Goal: Information Seeking & Learning: Find specific fact

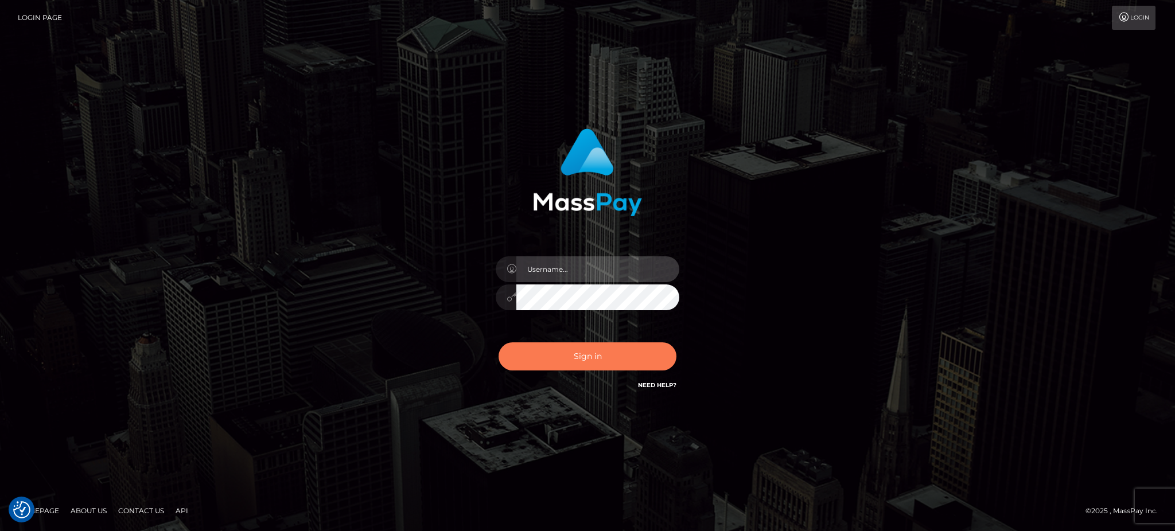
type input "Arjhon.megabonanza"
click at [569, 356] on button "Sign in" at bounding box center [588, 357] width 178 height 28
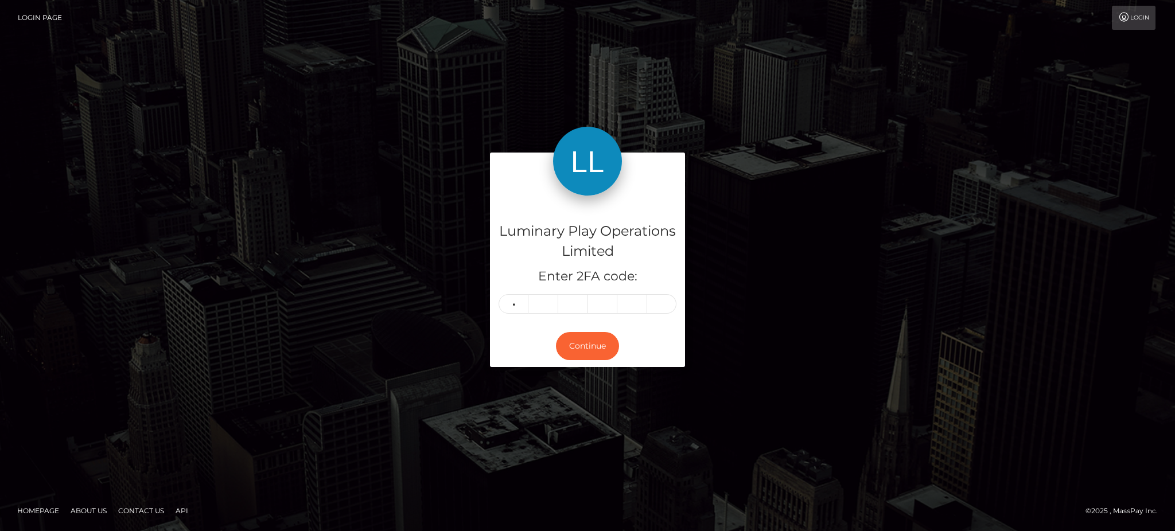
type input "9"
type input "8"
type input "2"
type input "9"
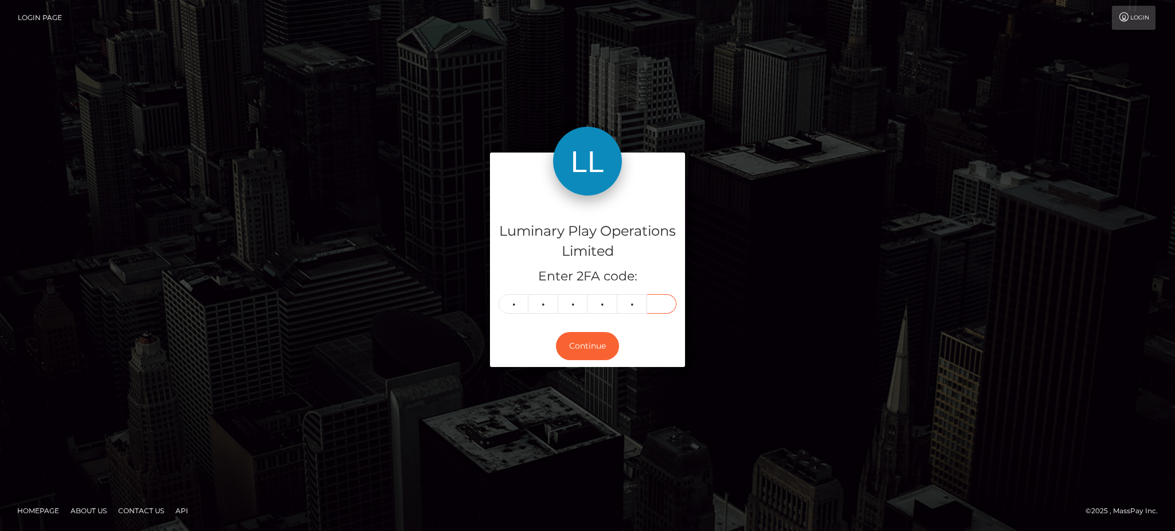
type input "5"
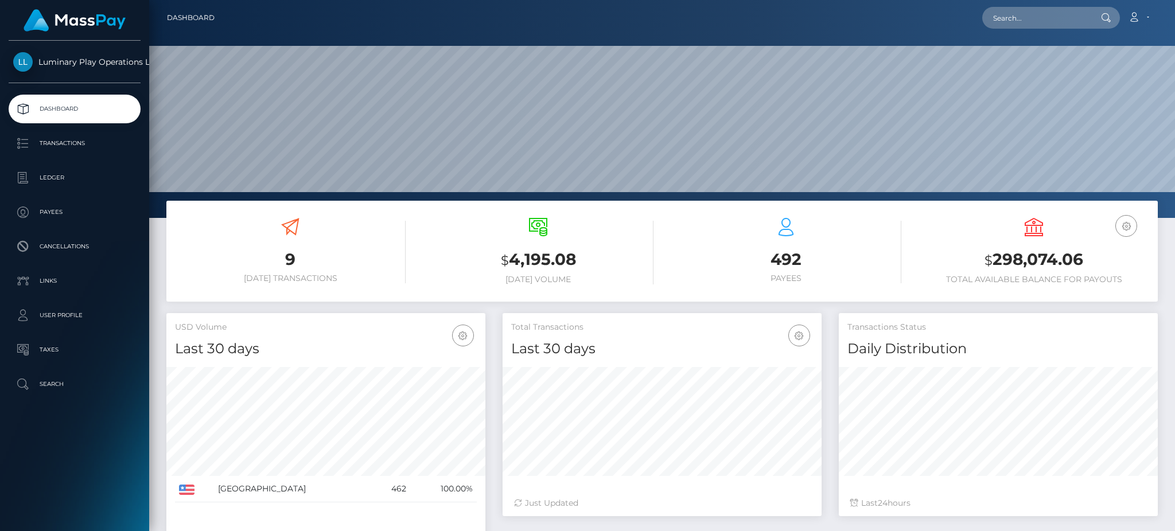
scroll to position [204, 318]
click at [1038, 22] on input "text" at bounding box center [1036, 18] width 108 height 22
paste input "324850"
type input "324850"
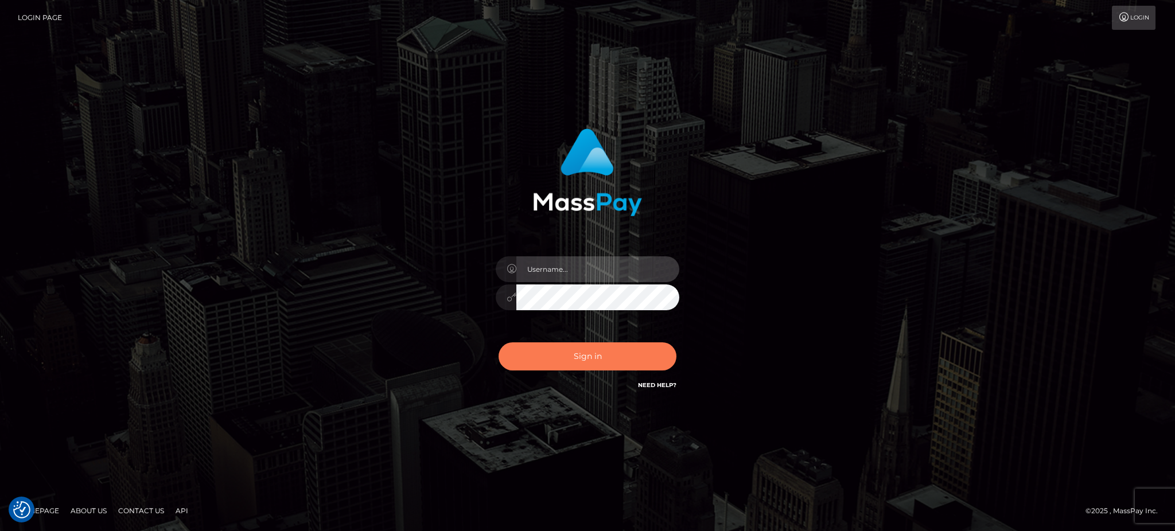
type input "Arjhon.megabonanza"
click at [589, 352] on button "Sign in" at bounding box center [588, 357] width 178 height 28
type input "Arjhon.megabonanza"
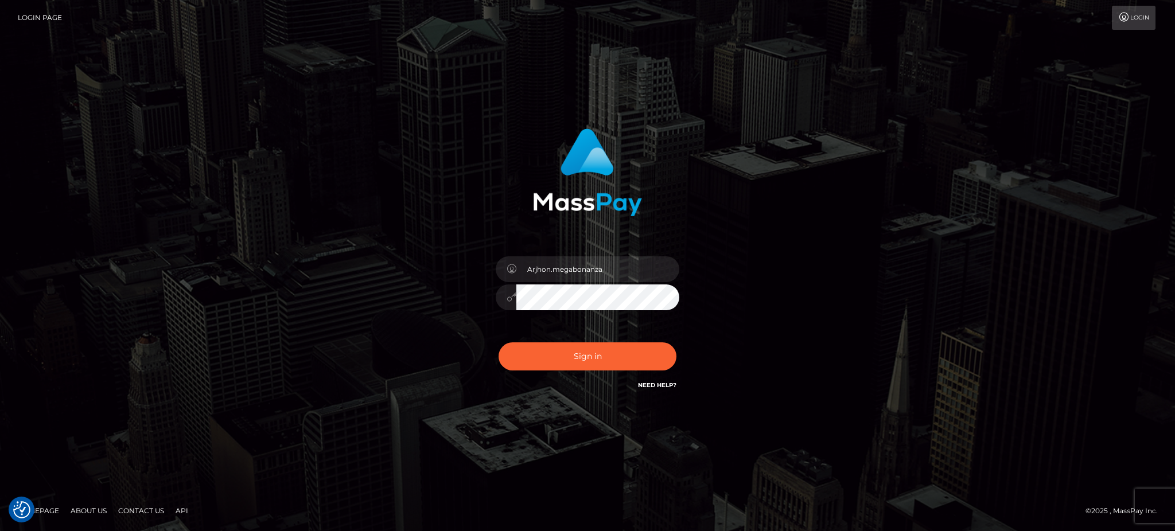
click at [606, 372] on div "Sign in Need Help?" at bounding box center [587, 361] width 201 height 51
click at [605, 364] on button "Sign in" at bounding box center [588, 357] width 178 height 28
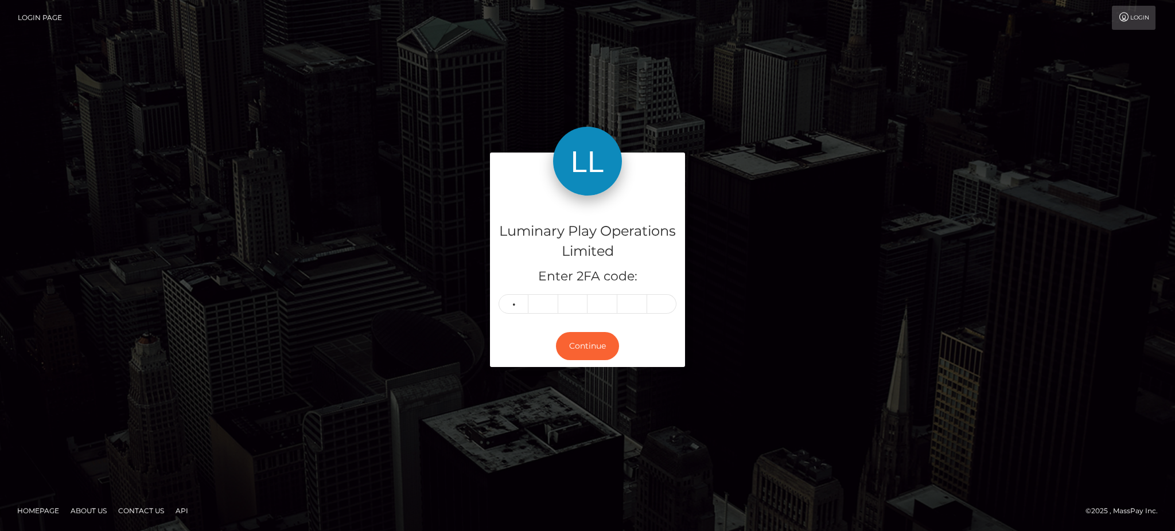
type input "9"
type input "2"
type input "9"
type input "0"
type input "2"
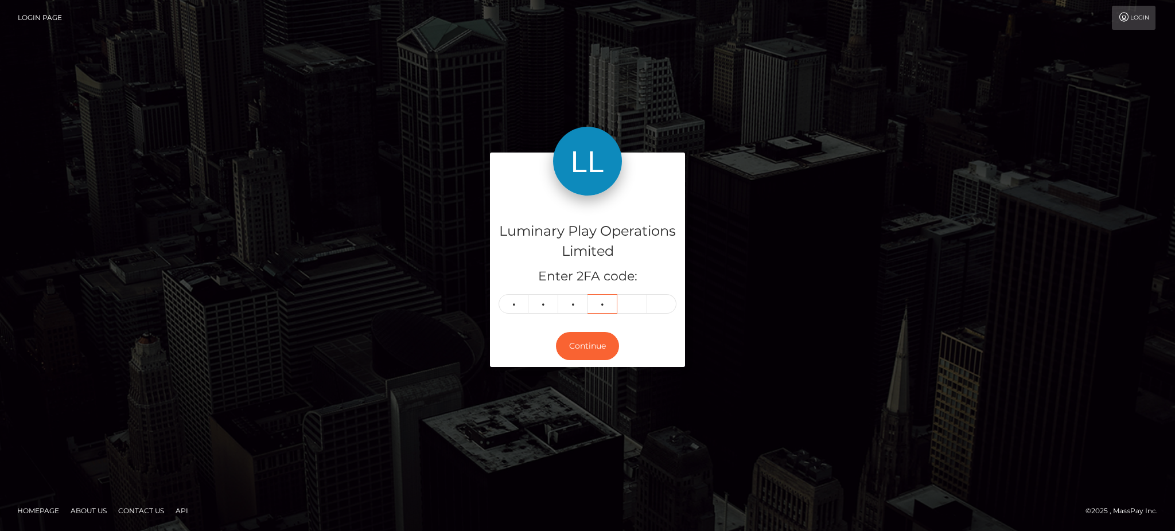
type input "2"
type input "8"
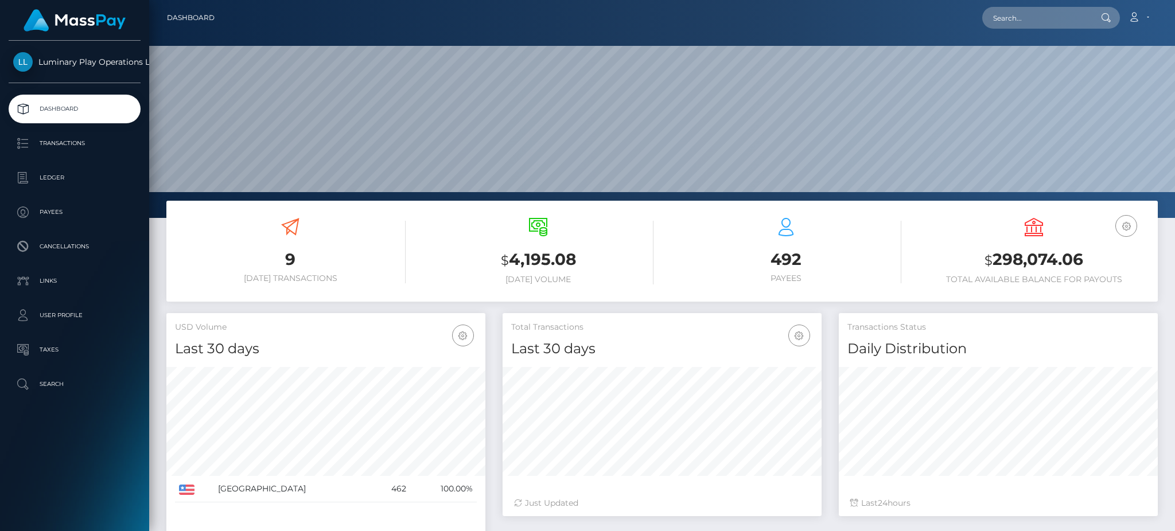
scroll to position [204, 318]
paste input "Pre-Confirm"
click at [1030, 16] on input "Pre-Confirm" at bounding box center [1036, 18] width 108 height 22
paste input "320150"
drag, startPoint x: 1019, startPoint y: 18, endPoint x: 940, endPoint y: 21, distance: 79.2
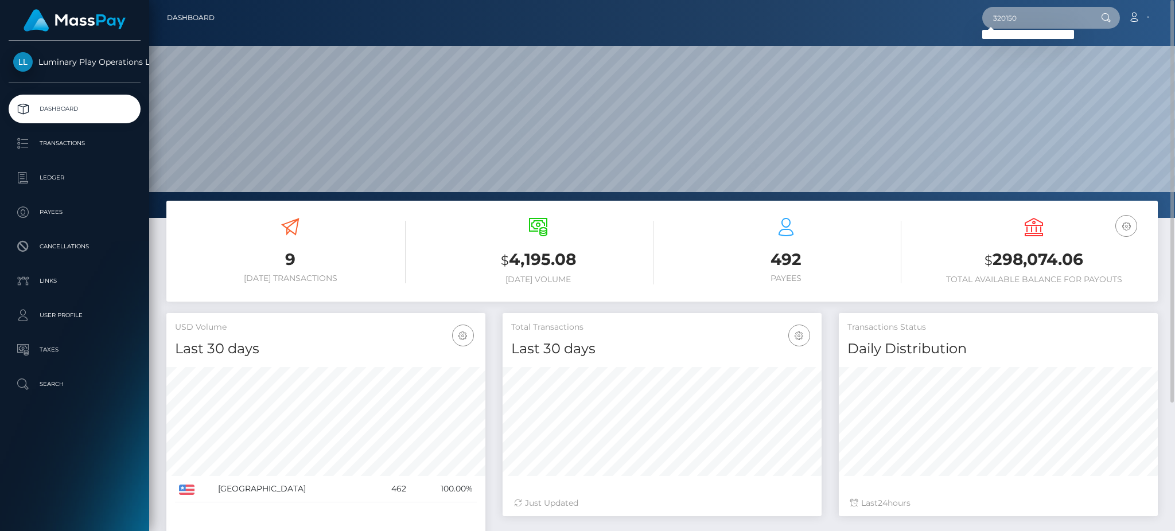
click at [952, 19] on div "320150 Loading... Loading... Account Edit Profile Logout" at bounding box center [690, 18] width 933 height 24
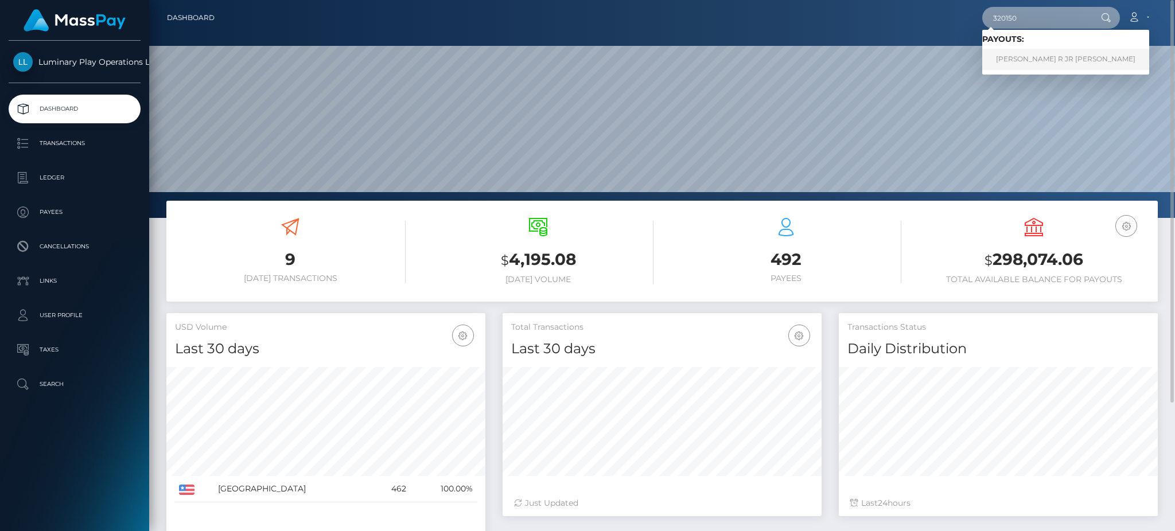
type input "320150"
click at [1049, 59] on link "GEORGE R JR CARR" at bounding box center [1065, 59] width 167 height 21
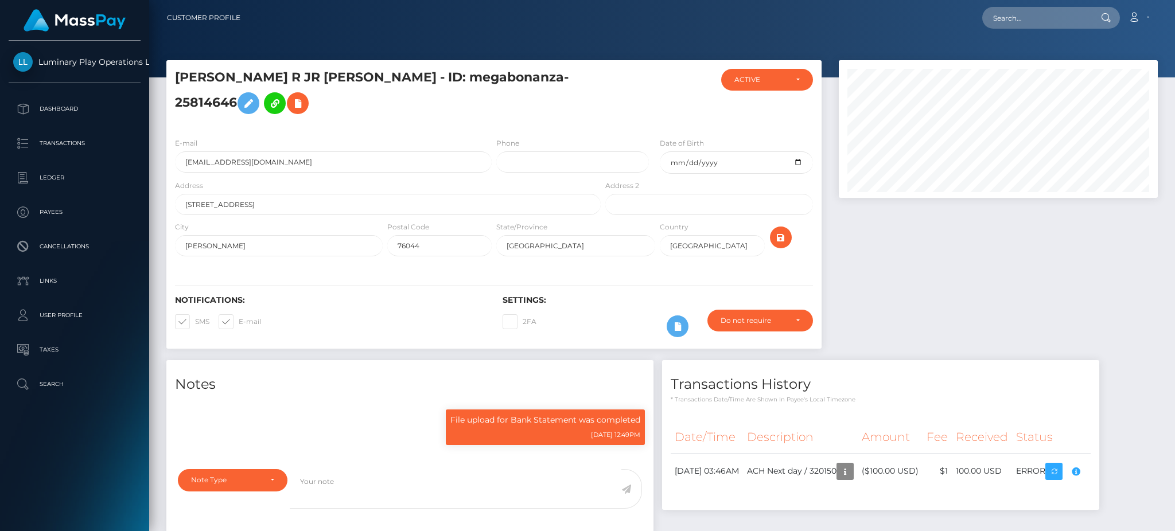
scroll to position [138, 318]
click at [1108, 454] on body "Luminary Play Operations Limited Dashboard Transactions Ledger Payees Cancellat…" at bounding box center [587, 265] width 1175 height 531
click at [998, 259] on div at bounding box center [998, 210] width 336 height 300
click at [1048, 15] on input "text" at bounding box center [1036, 18] width 108 height 22
click at [1013, 14] on input "text" at bounding box center [1036, 18] width 108 height 22
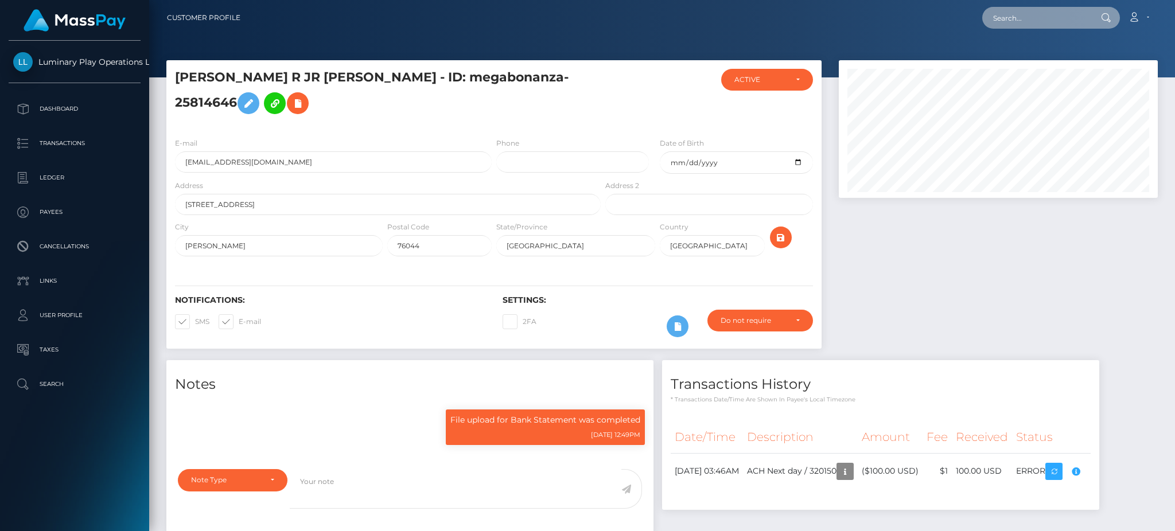
paste input "310242"
type input "310242"
click at [1014, 55] on link "PEARLICIA MCKENZIE" at bounding box center [1028, 59] width 92 height 21
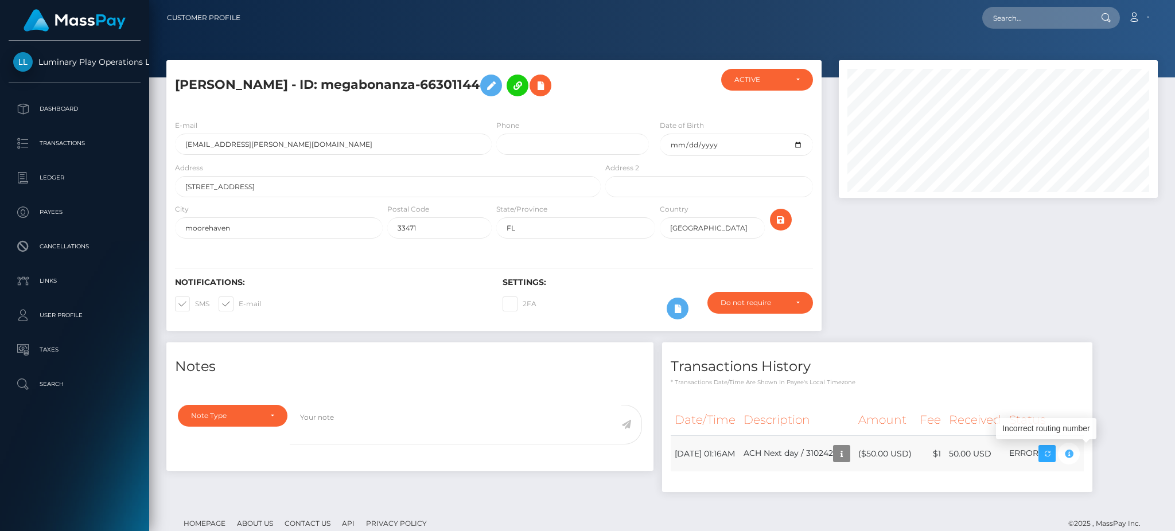
scroll to position [138, 318]
